Goal: Task Accomplishment & Management: Use online tool/utility

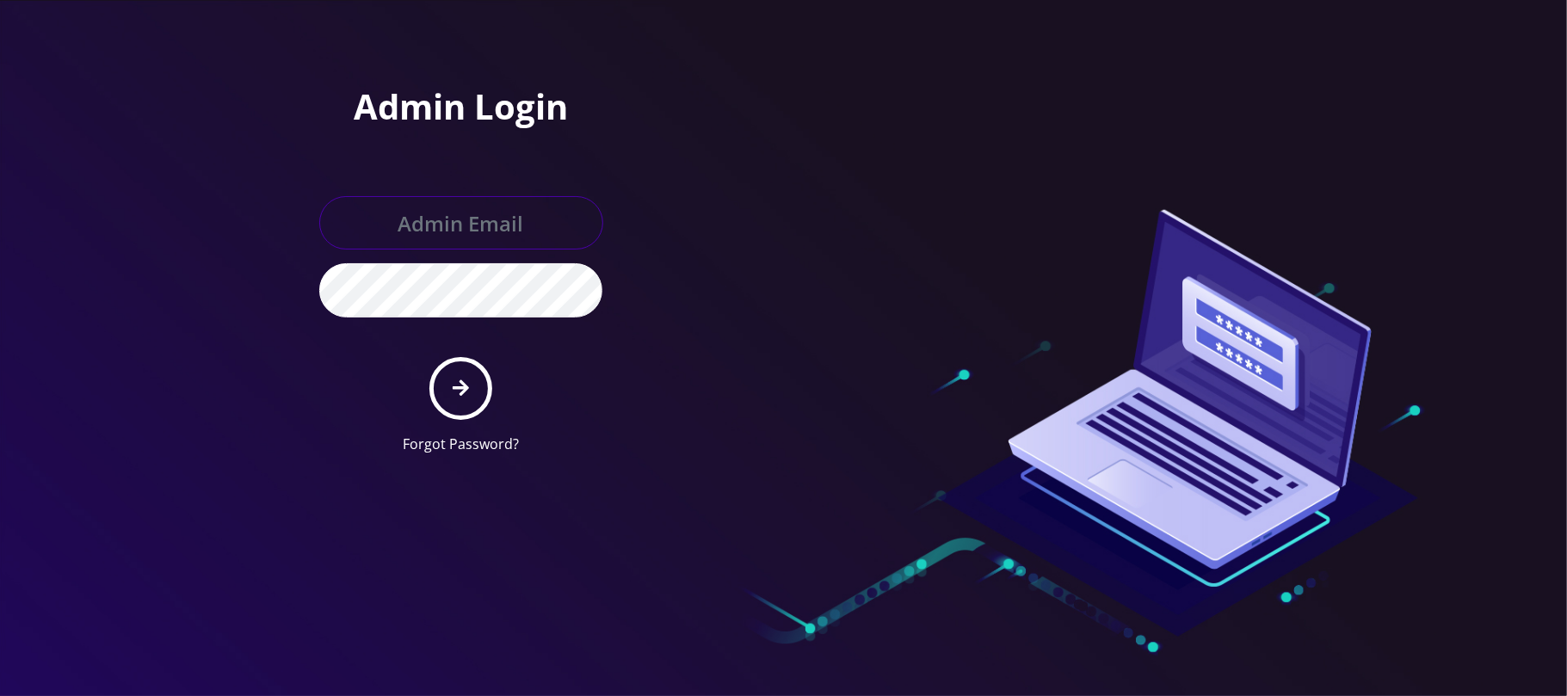
type input "jay@teltik.com"
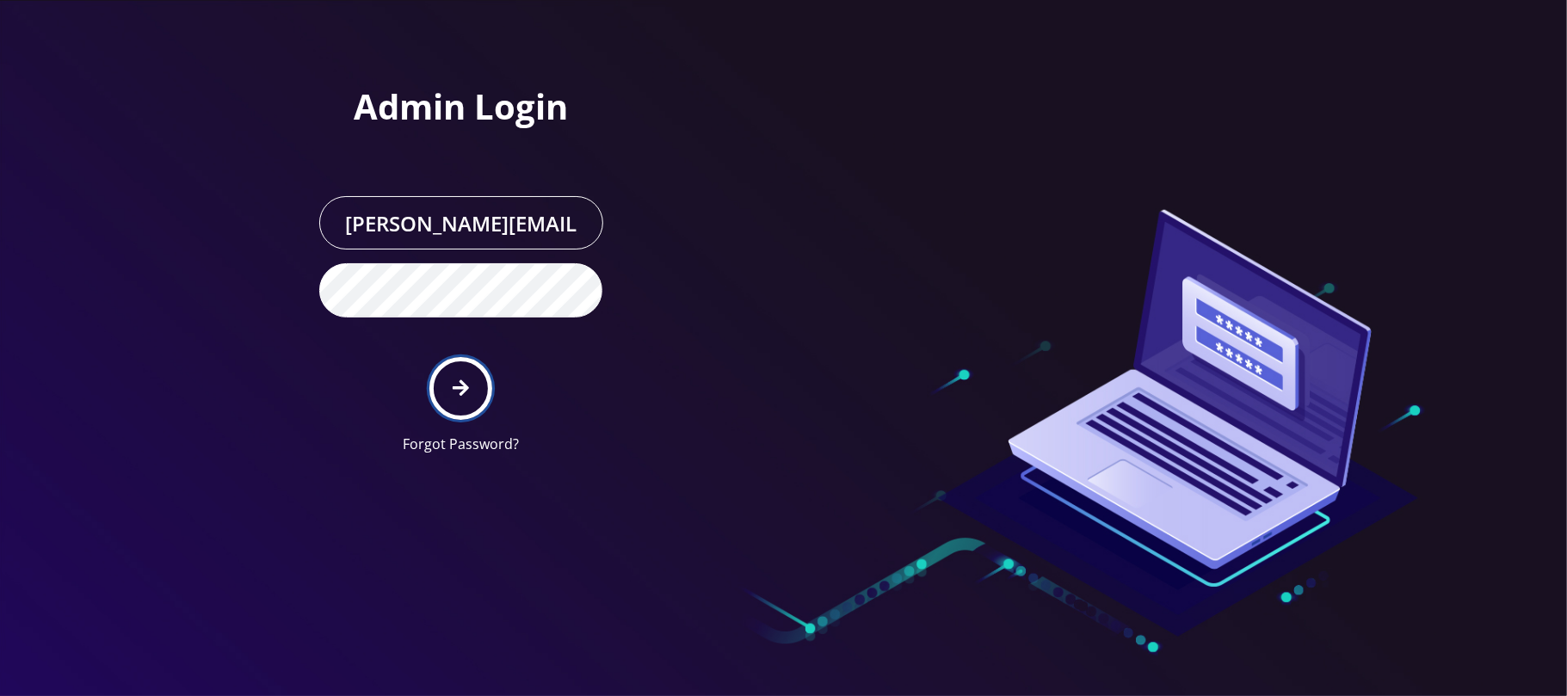
click at [460, 403] on button "submit" at bounding box center [460, 388] width 63 height 63
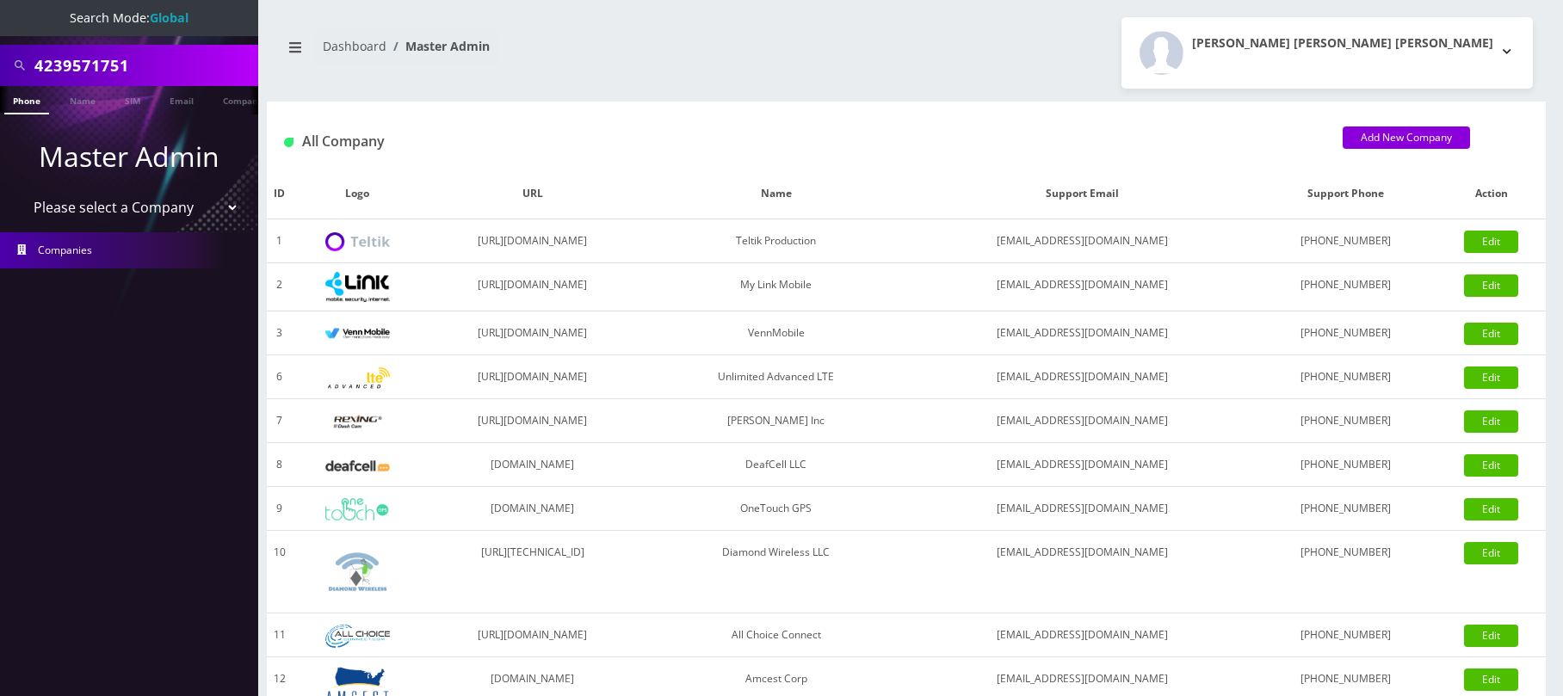
click at [198, 62] on input "4239571751" at bounding box center [143, 65] width 219 height 33
drag, startPoint x: 145, startPoint y: 60, endPoint x: 0, endPoint y: 45, distance: 146.3
click at [0, 45] on div "4239571751" at bounding box center [129, 65] width 258 height 41
paste input "2001384"
type input "4232001384"
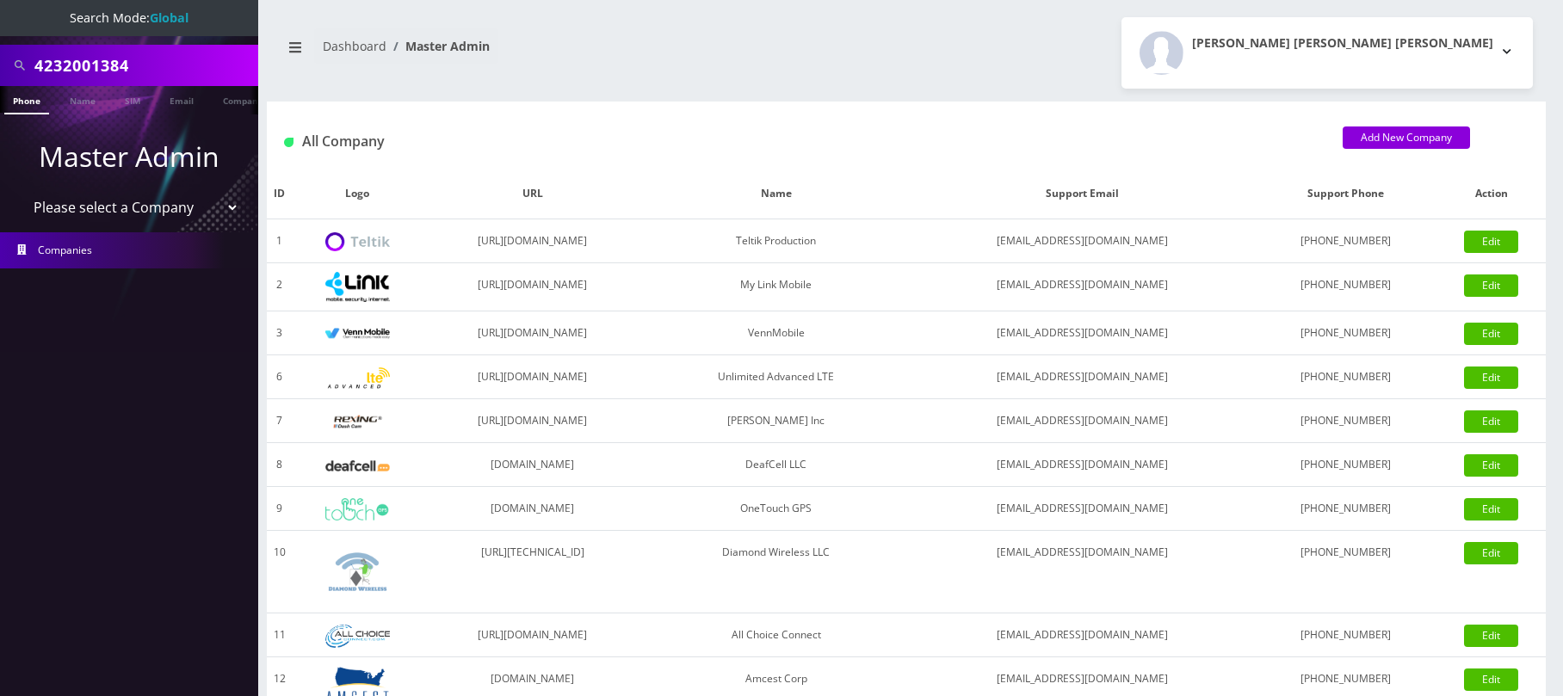
click at [26, 98] on link "Phone" at bounding box center [26, 100] width 45 height 28
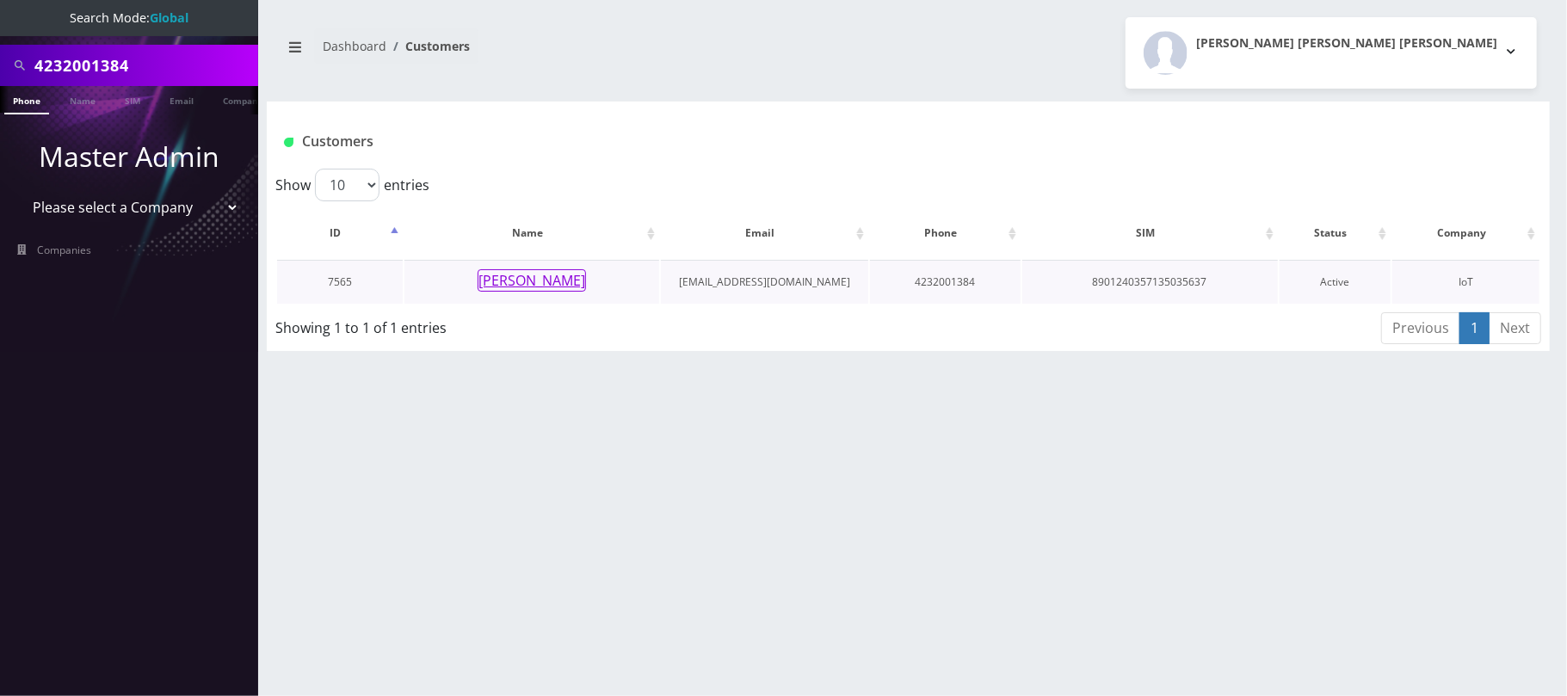
click at [542, 287] on button "[PERSON_NAME]" at bounding box center [532, 280] width 108 height 22
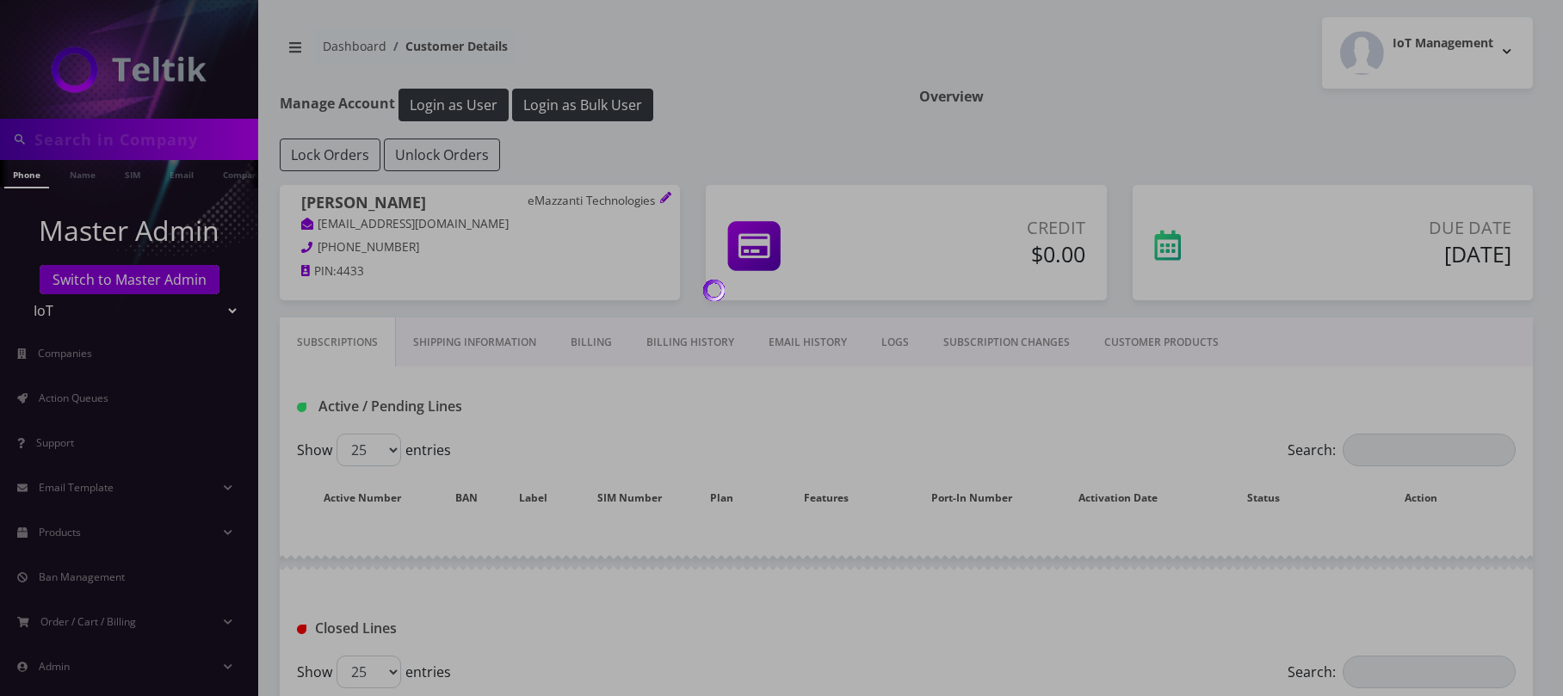
type input "4232001384"
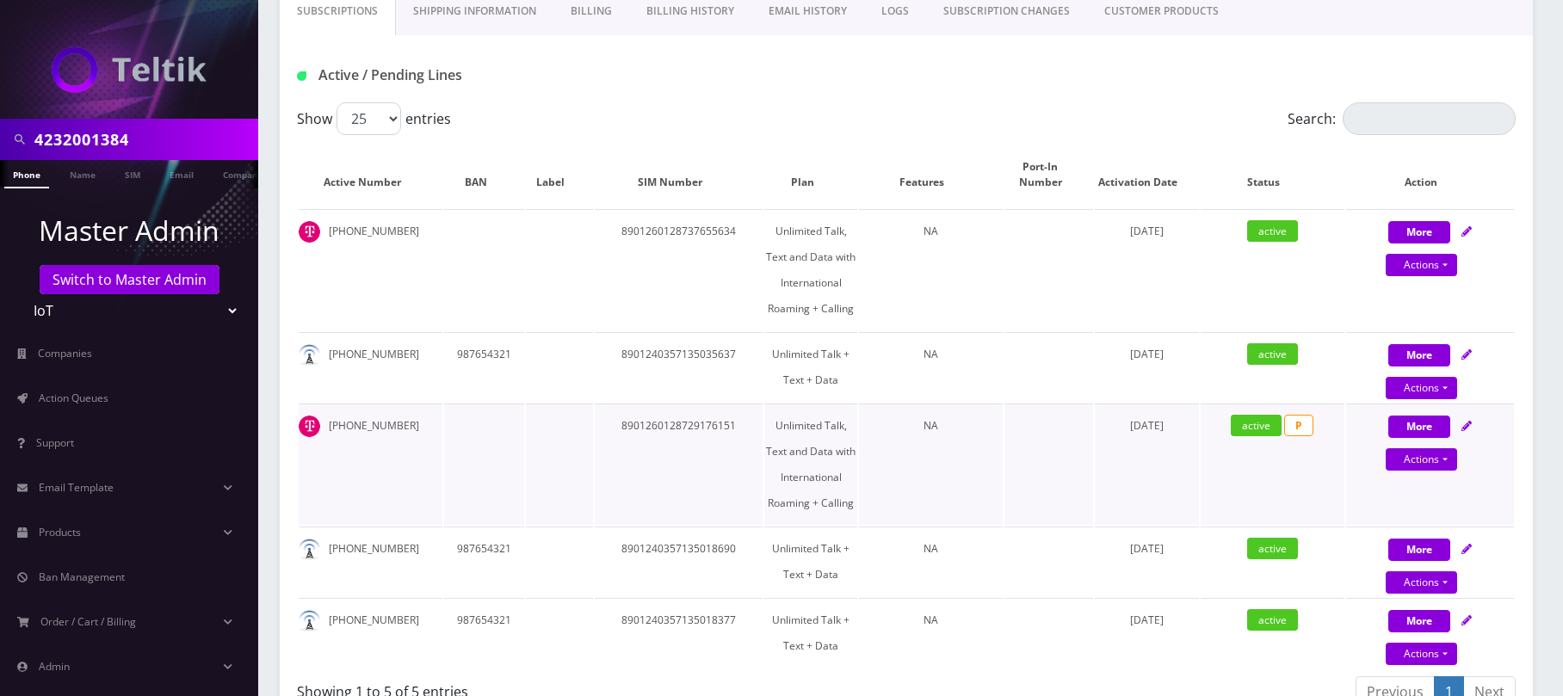
scroll to position [459, 0]
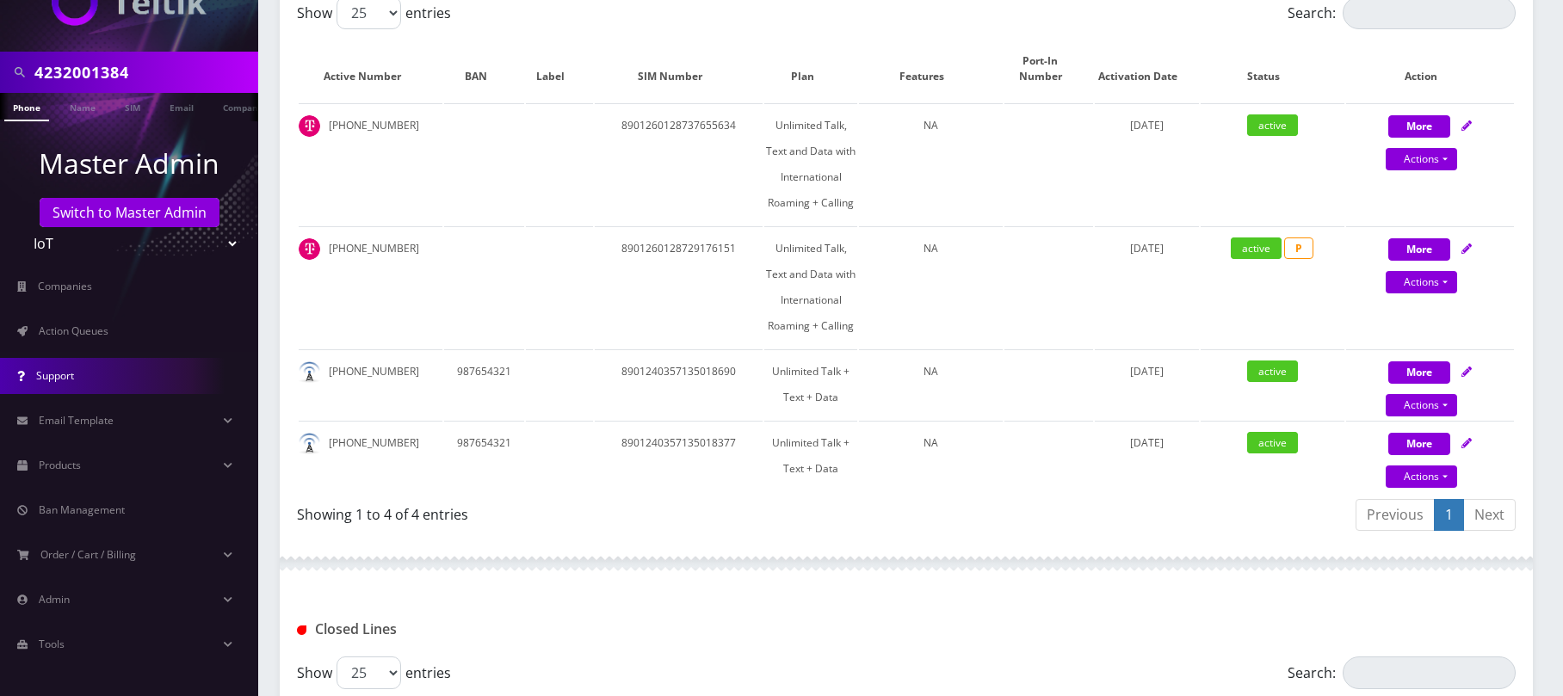
scroll to position [573, 0]
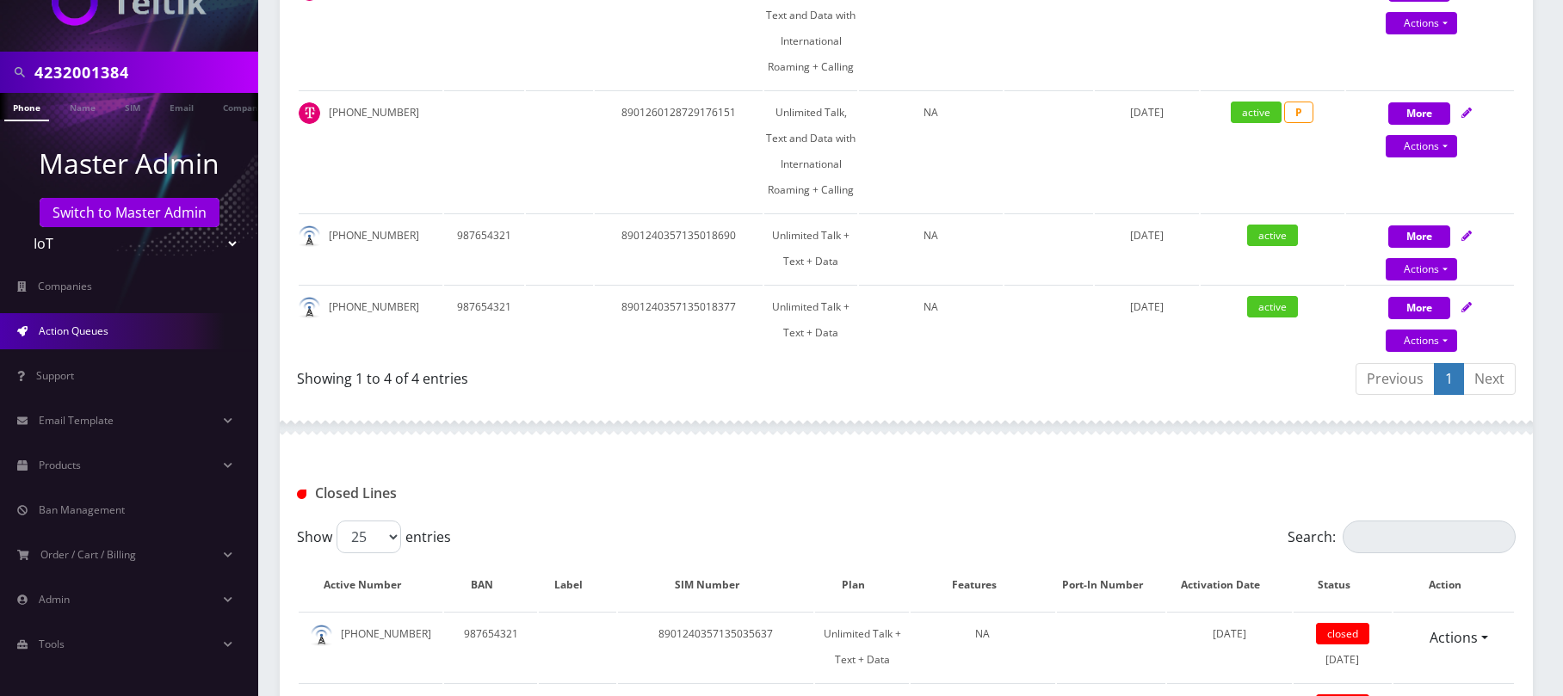
click at [35, 332] on link "Action Queues" at bounding box center [129, 331] width 258 height 36
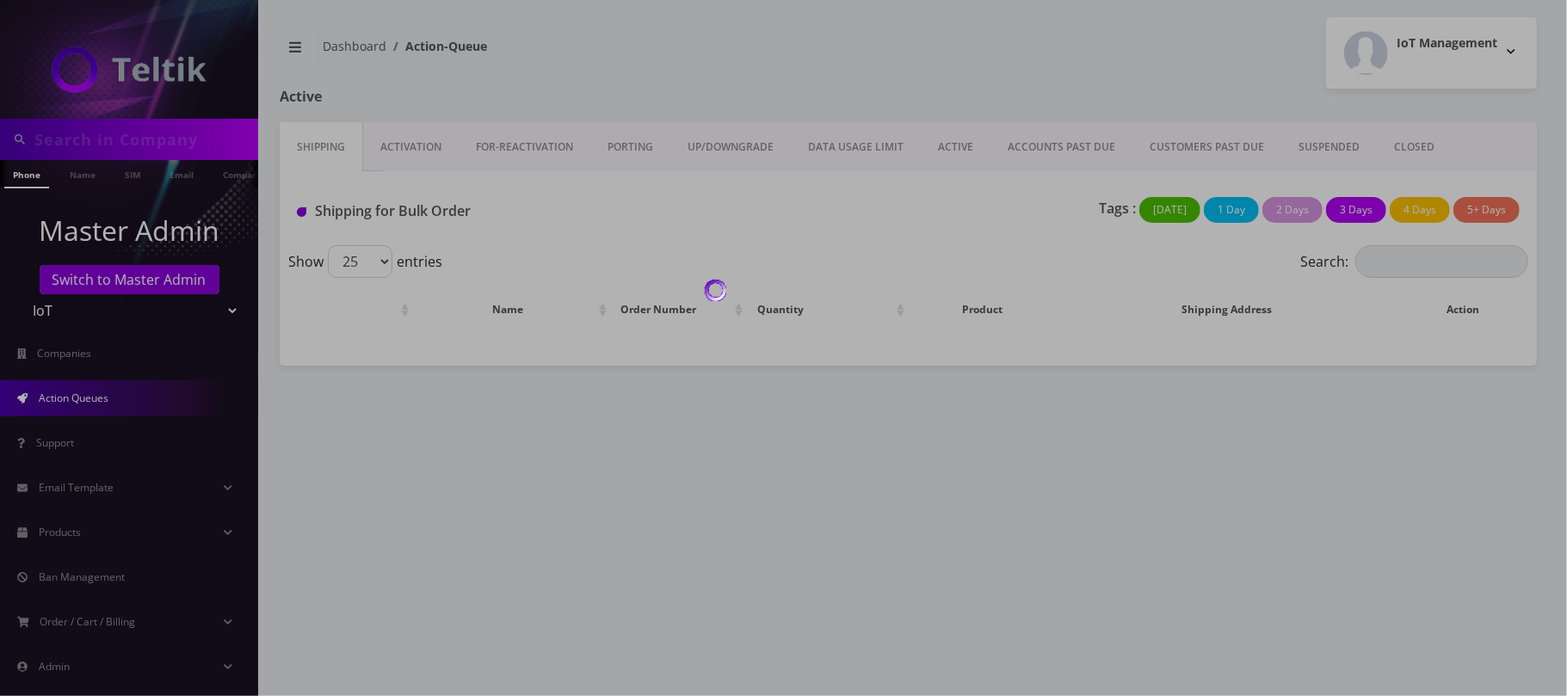
type input "4232001384"
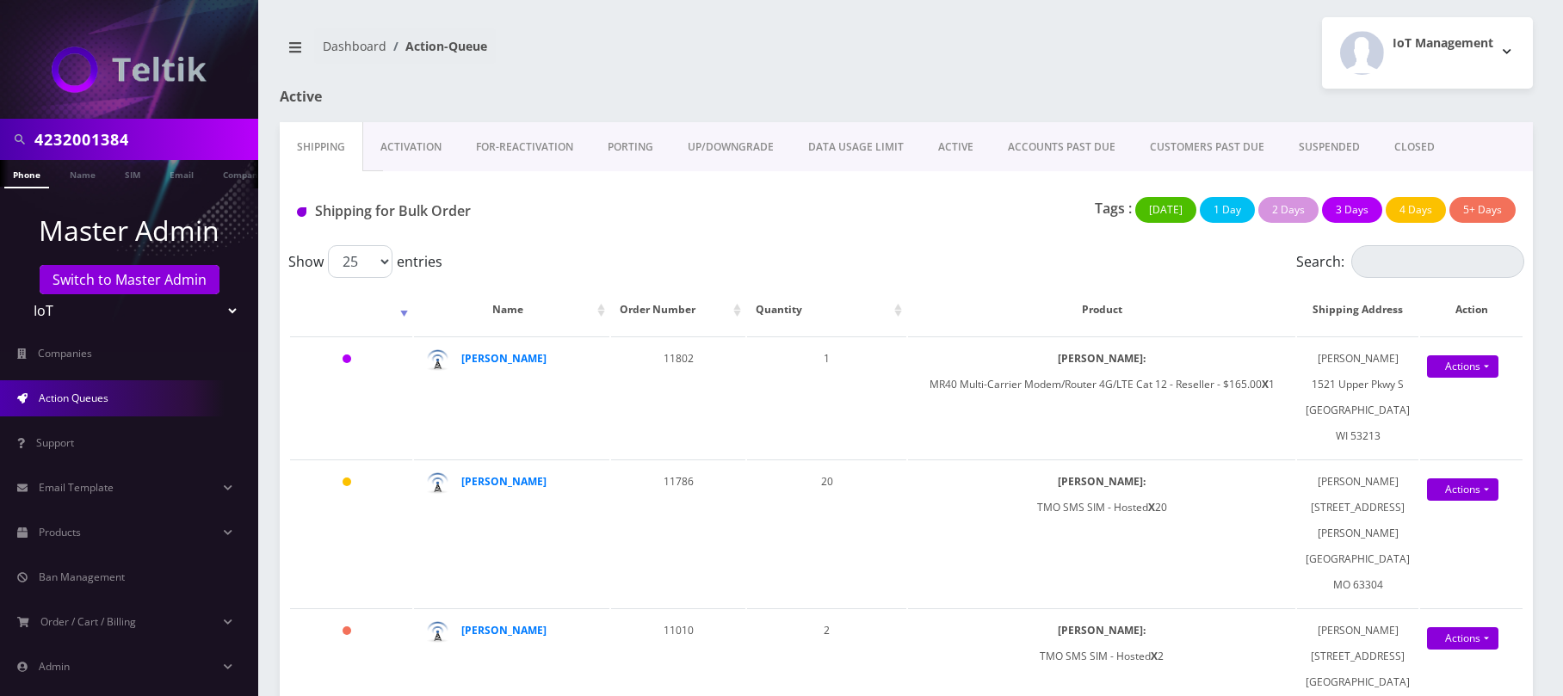
click at [414, 146] on link "Activation" at bounding box center [411, 147] width 96 height 50
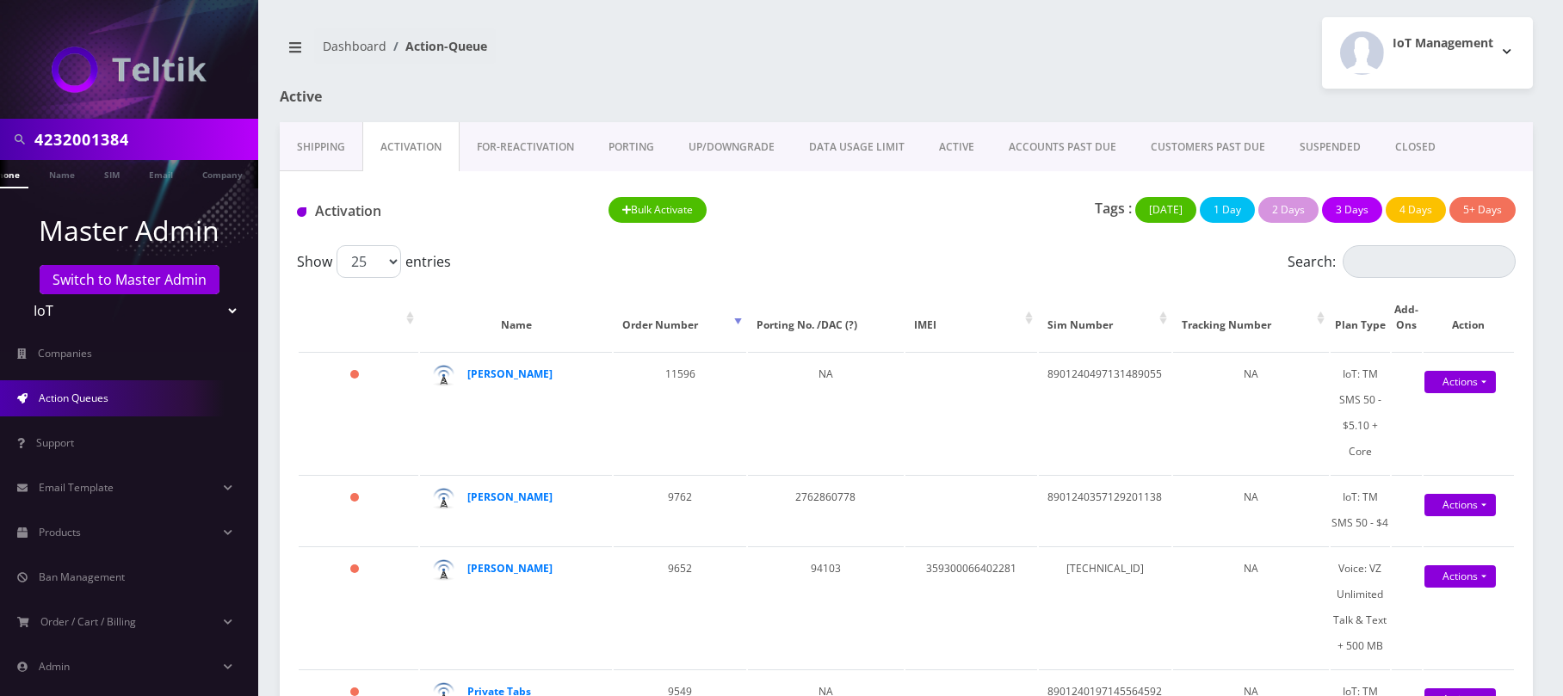
scroll to position [0, 28]
click at [297, 151] on link "Shipping" at bounding box center [321, 147] width 83 height 50
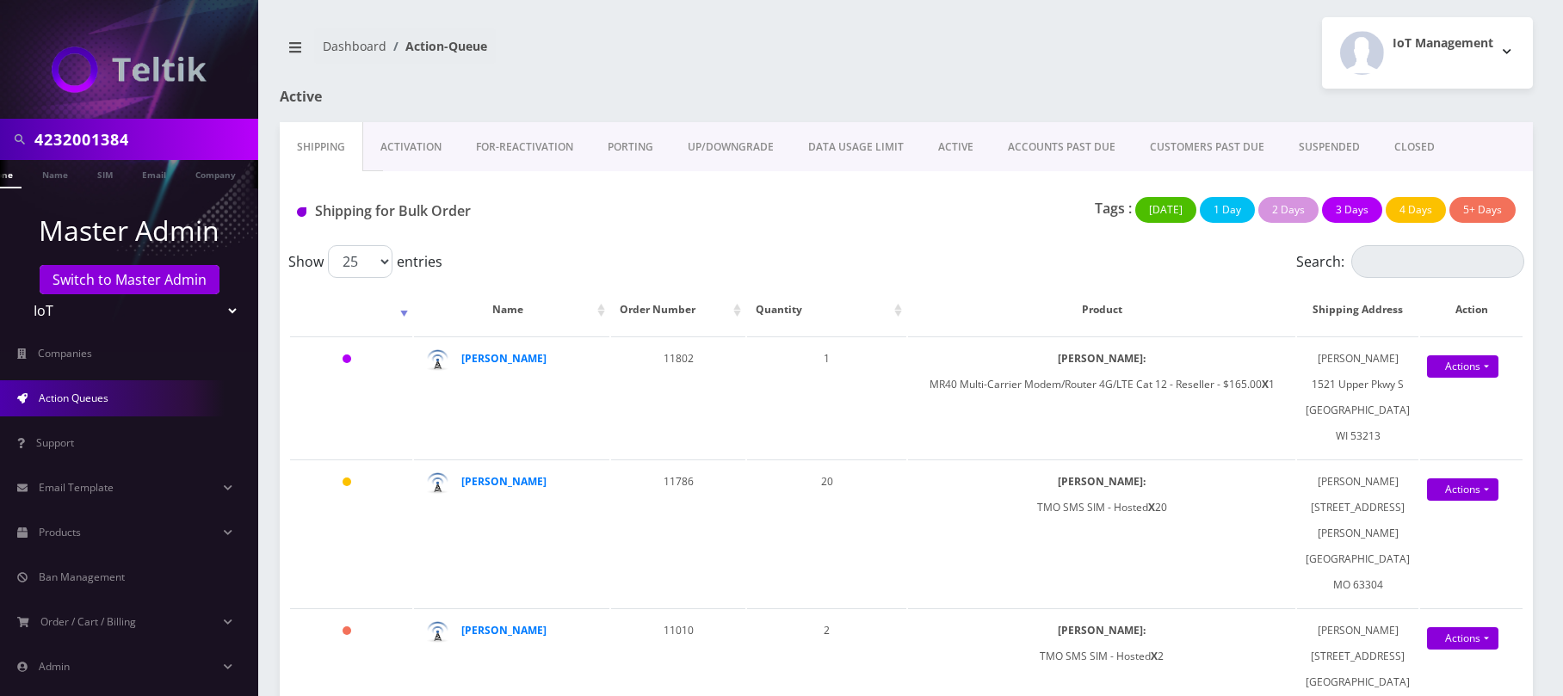
click at [424, 153] on link "Activation" at bounding box center [411, 147] width 96 height 50
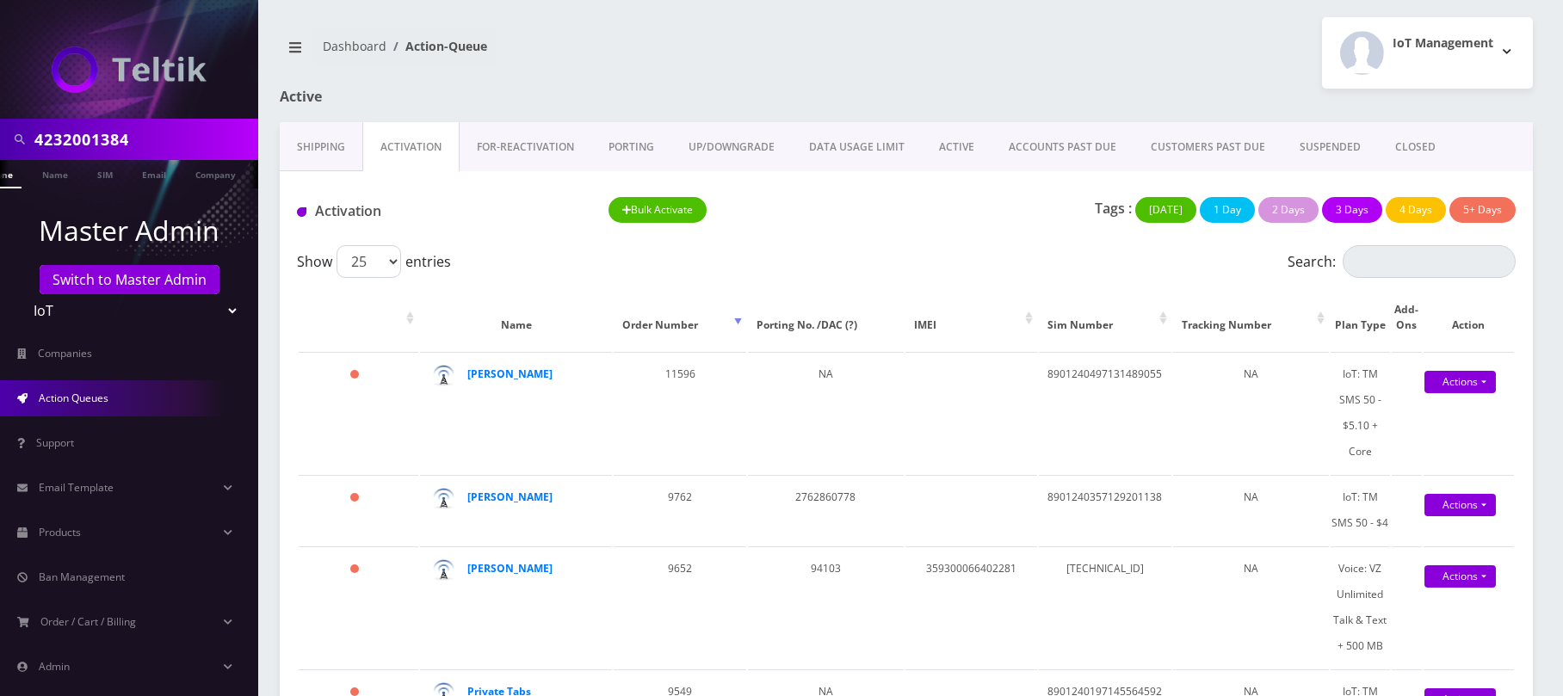
click at [297, 145] on link "Shipping" at bounding box center [321, 147] width 83 height 50
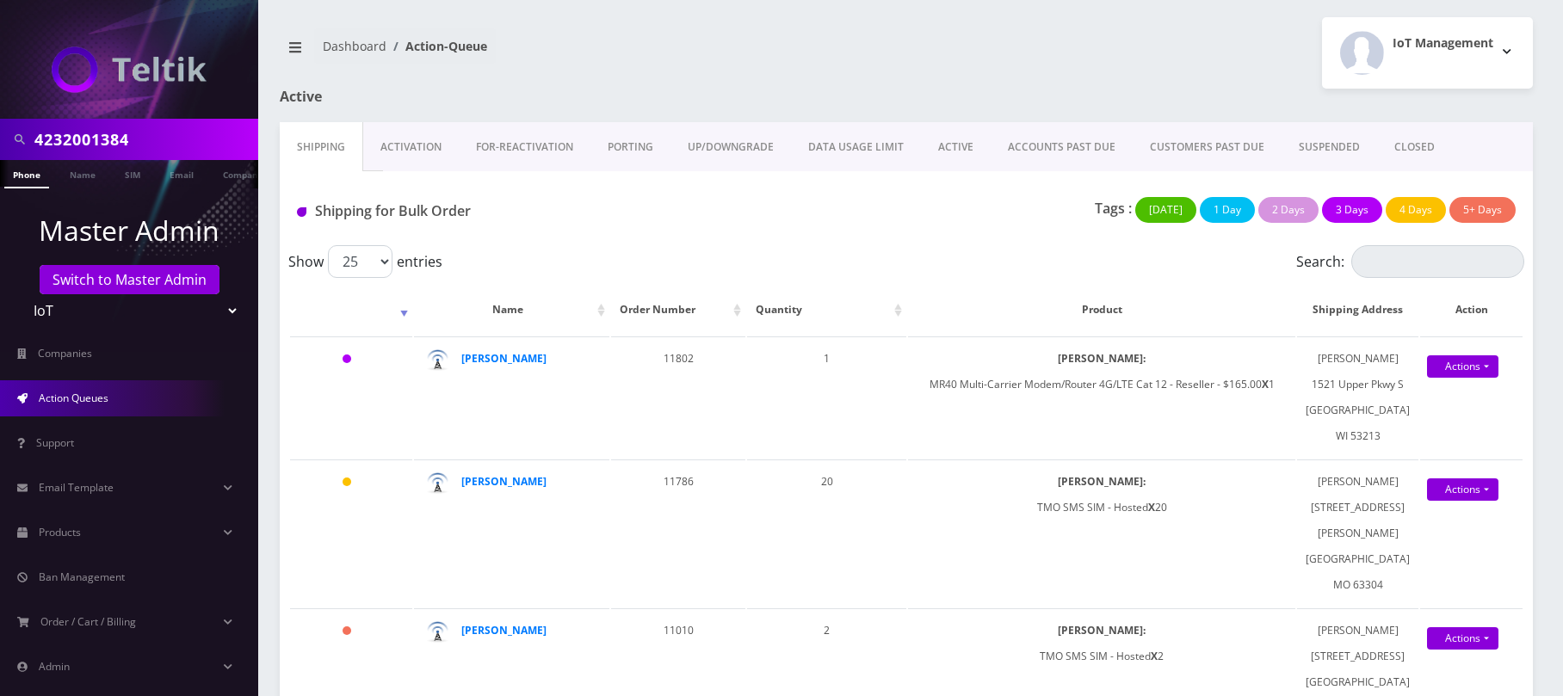
click at [413, 150] on link "Activation" at bounding box center [411, 147] width 96 height 50
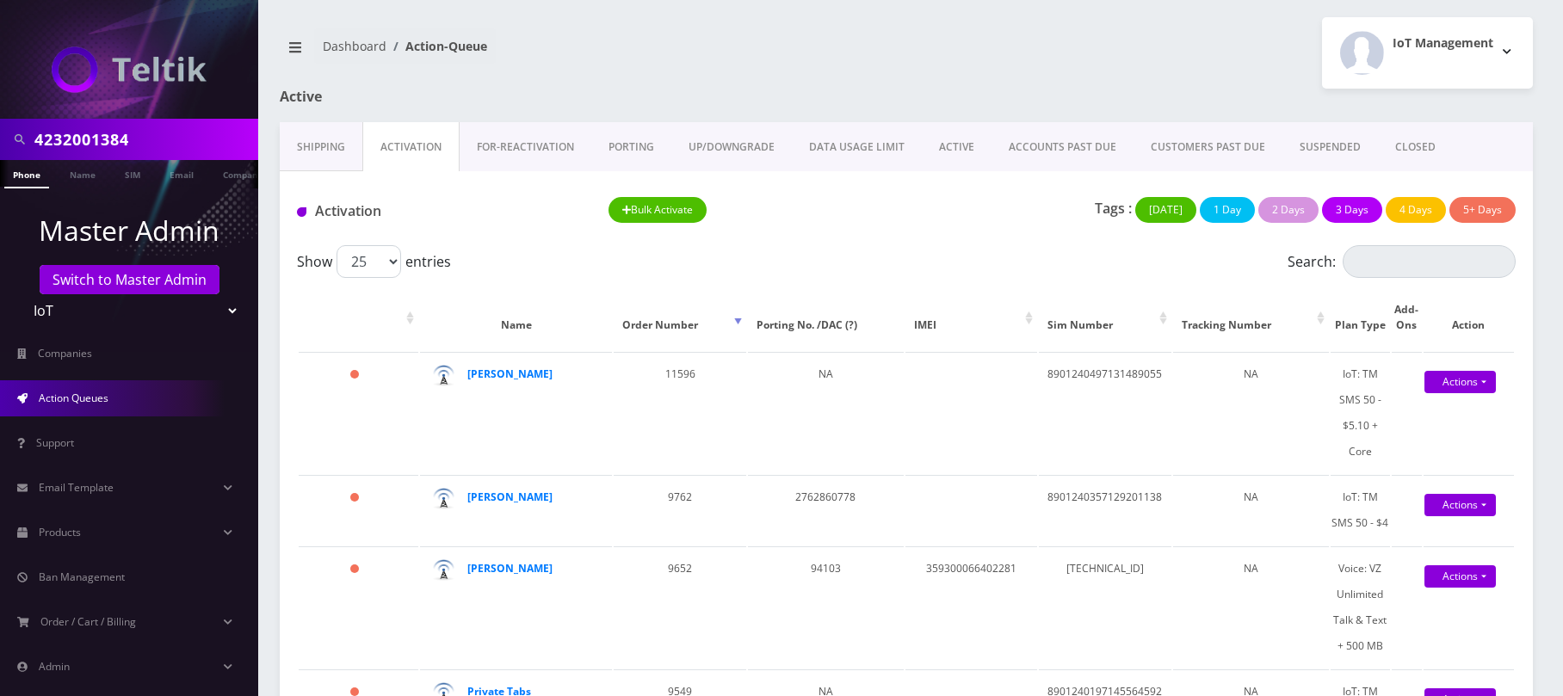
scroll to position [0, 9]
click at [21, 170] on link "Phone" at bounding box center [18, 174] width 45 height 28
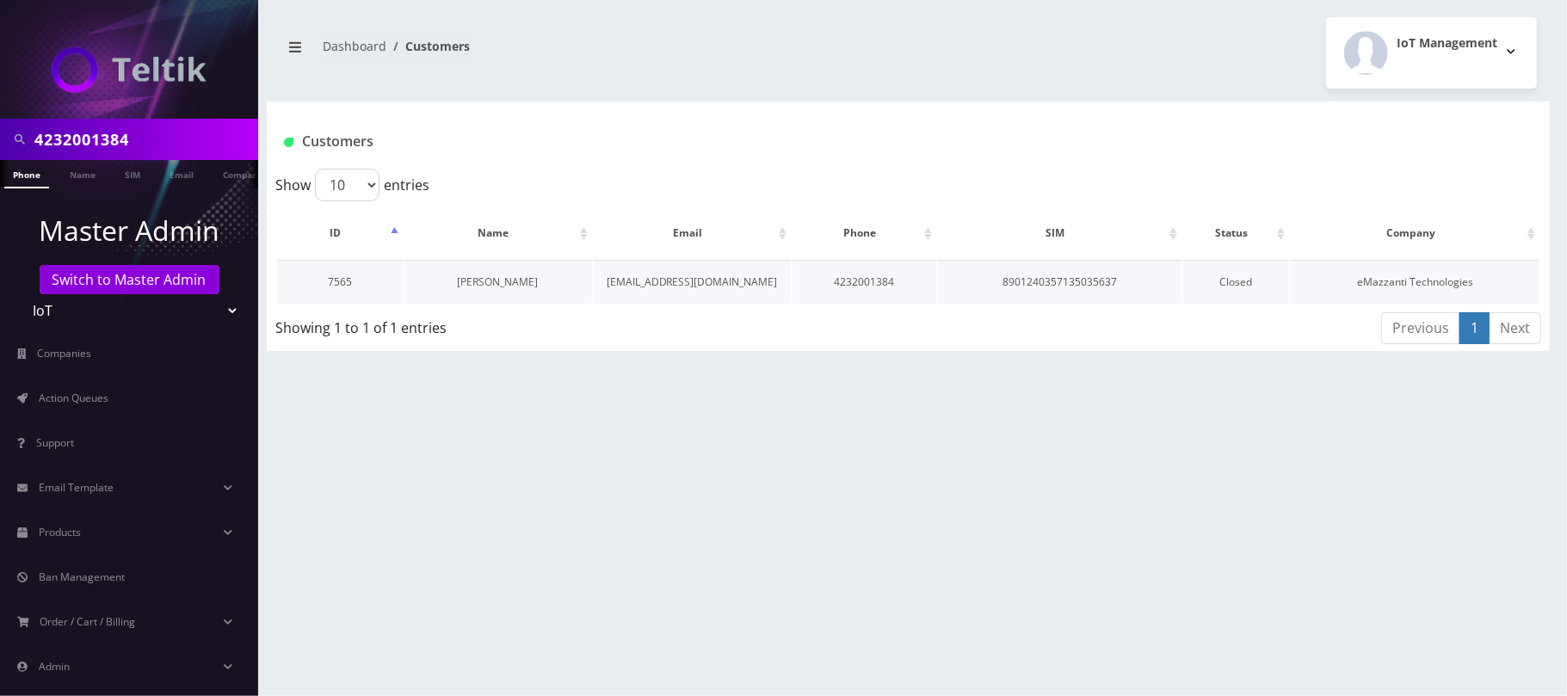
click at [477, 287] on link "[PERSON_NAME]" at bounding box center [498, 282] width 81 height 15
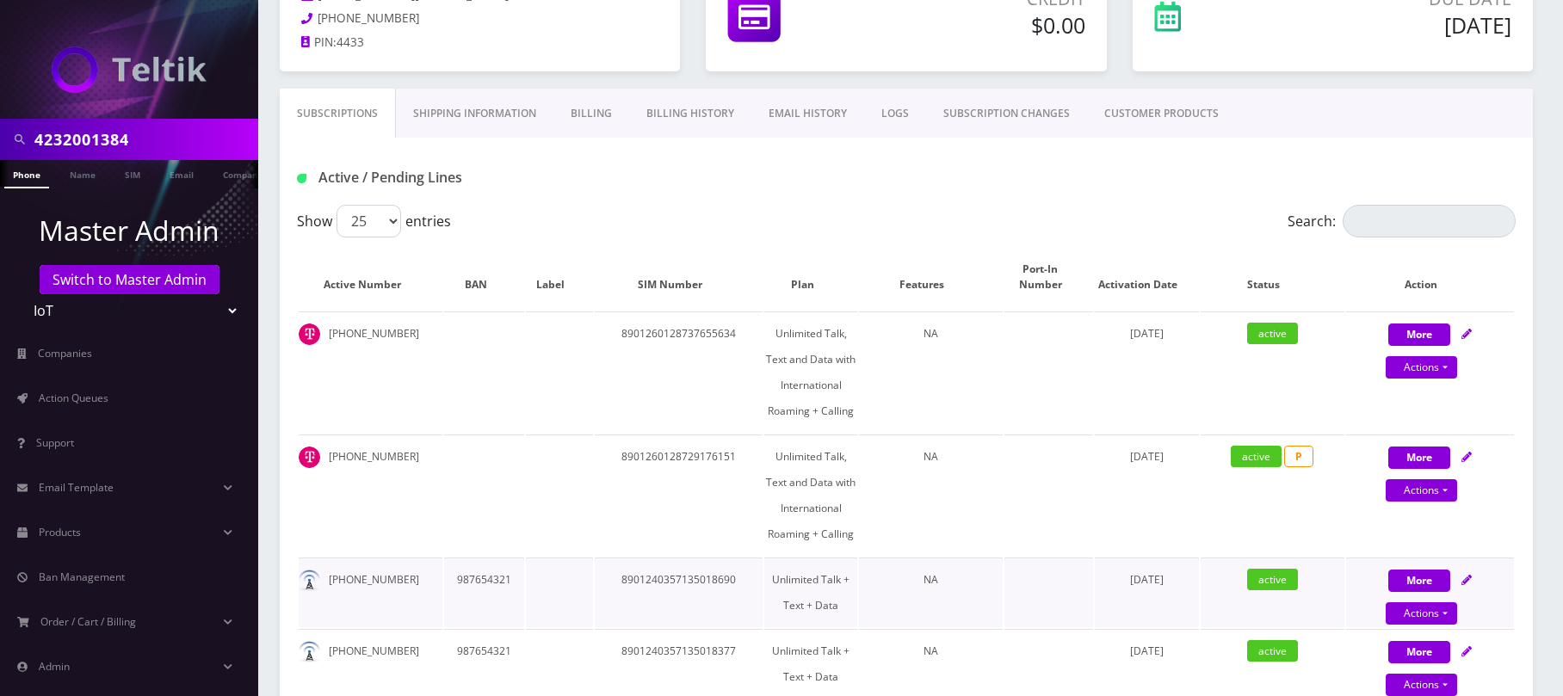
scroll to position [114, 0]
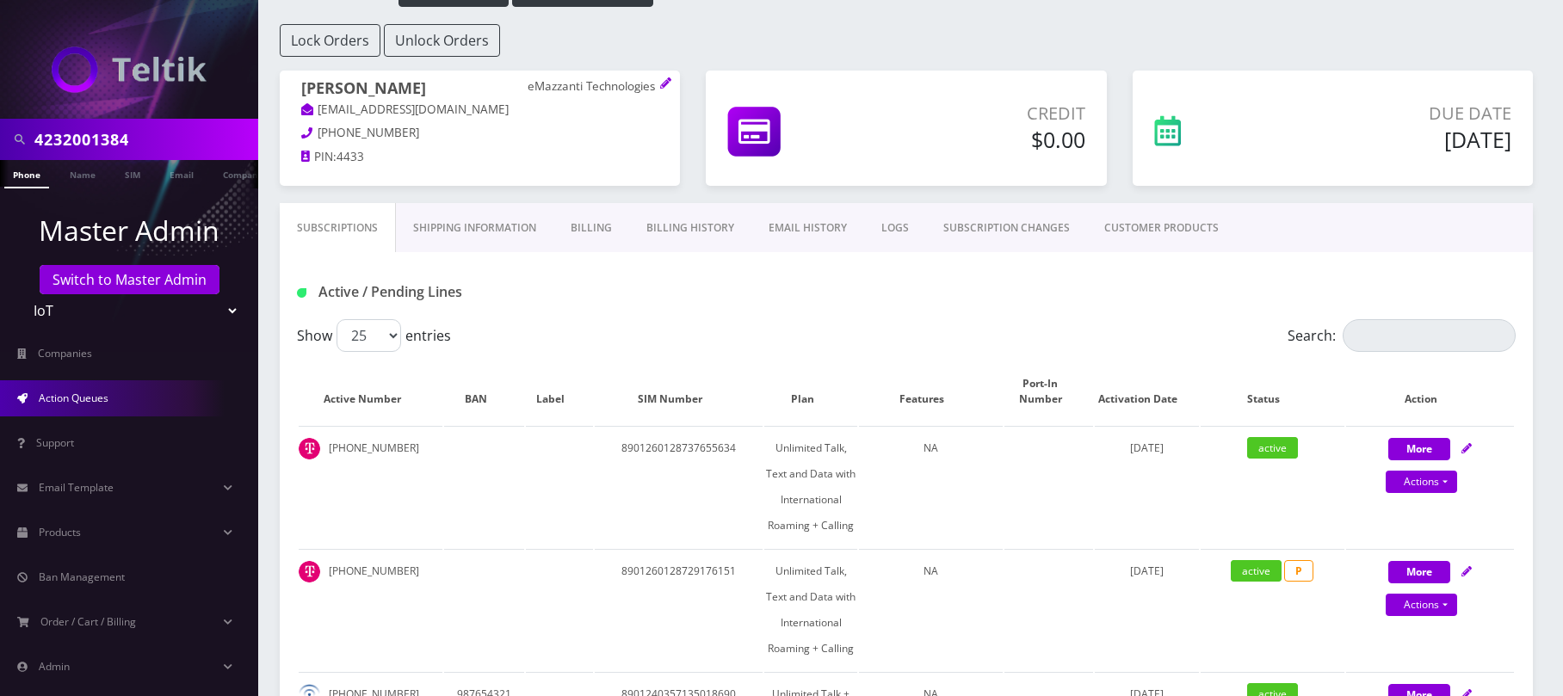
click at [65, 401] on span "Action Queues" at bounding box center [74, 398] width 70 height 15
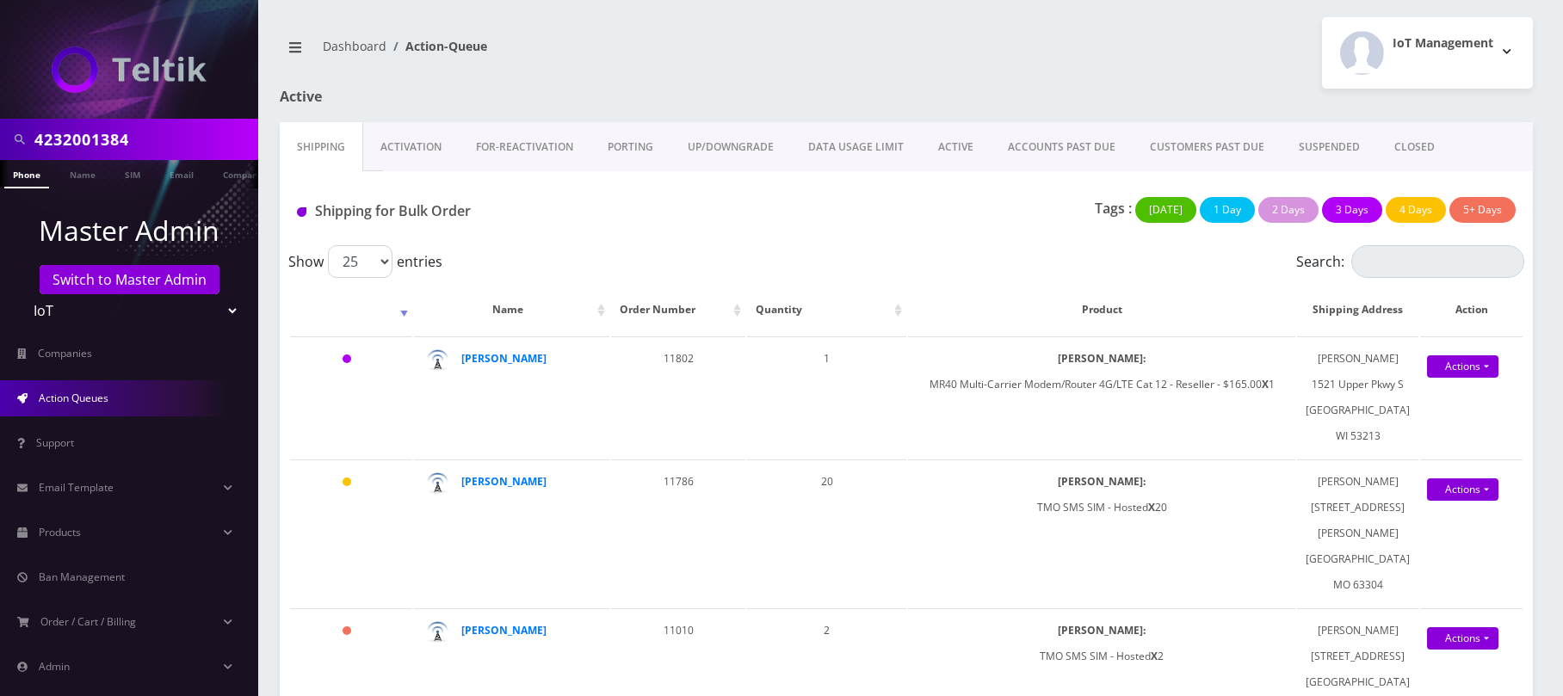
click at [417, 155] on link "Activation" at bounding box center [411, 147] width 96 height 50
